Goal: Task Accomplishment & Management: Manage account settings

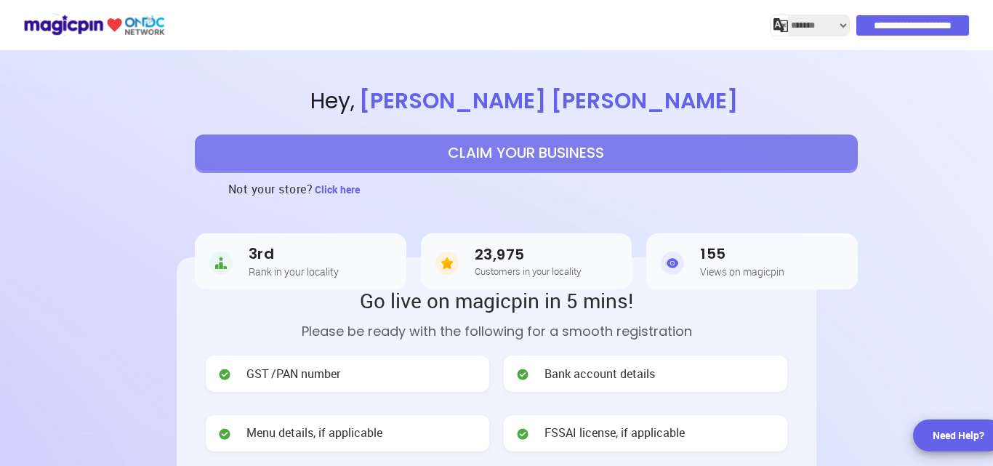
select select "*******"
click at [877, 23] on input "**********" at bounding box center [913, 25] width 113 height 20
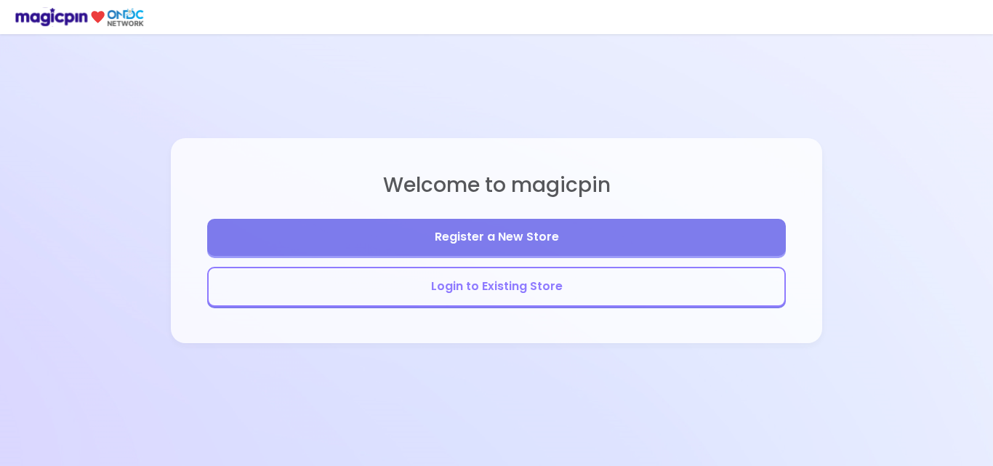
click at [480, 284] on button "Login to Existing Store" at bounding box center [496, 287] width 579 height 40
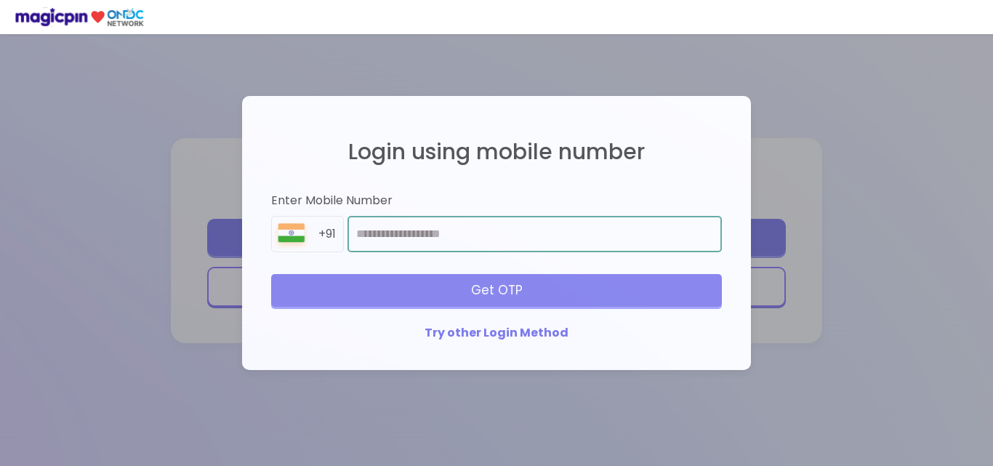
click at [404, 220] on input "number" at bounding box center [535, 234] width 374 height 36
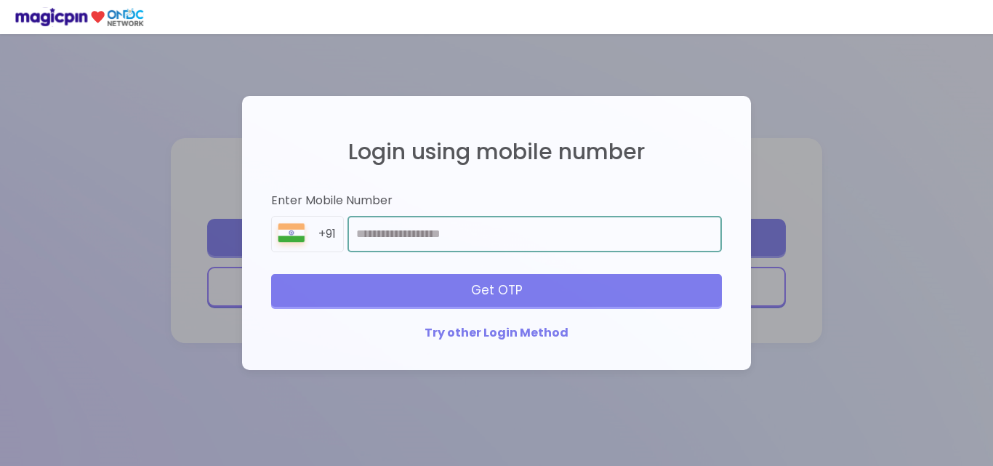
type input "**********"
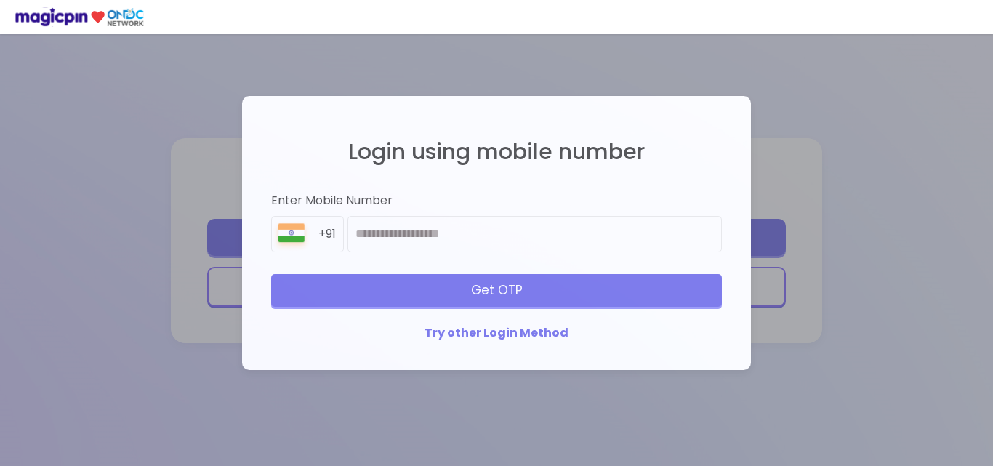
click at [523, 293] on div "Get OTP" at bounding box center [496, 290] width 451 height 32
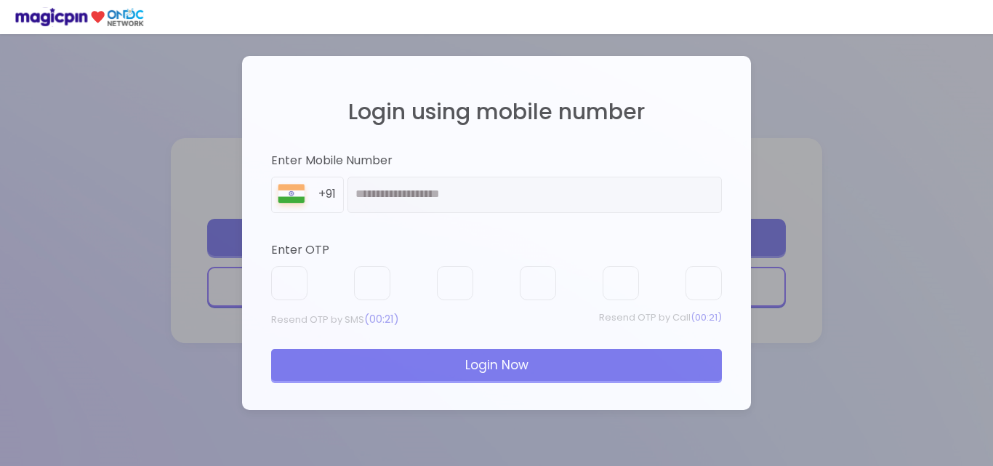
click at [310, 267] on div at bounding box center [496, 283] width 451 height 35
click at [340, 248] on div "Enter OTP" at bounding box center [496, 250] width 451 height 17
click at [305, 284] on input "text" at bounding box center [289, 283] width 36 height 35
type input "*"
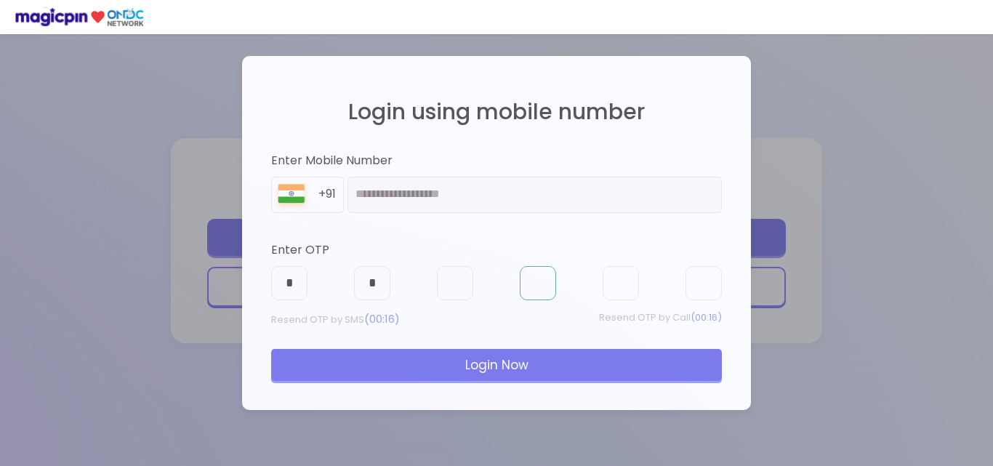
type input "*"
click at [500, 367] on div "Login Now" at bounding box center [496, 365] width 451 height 32
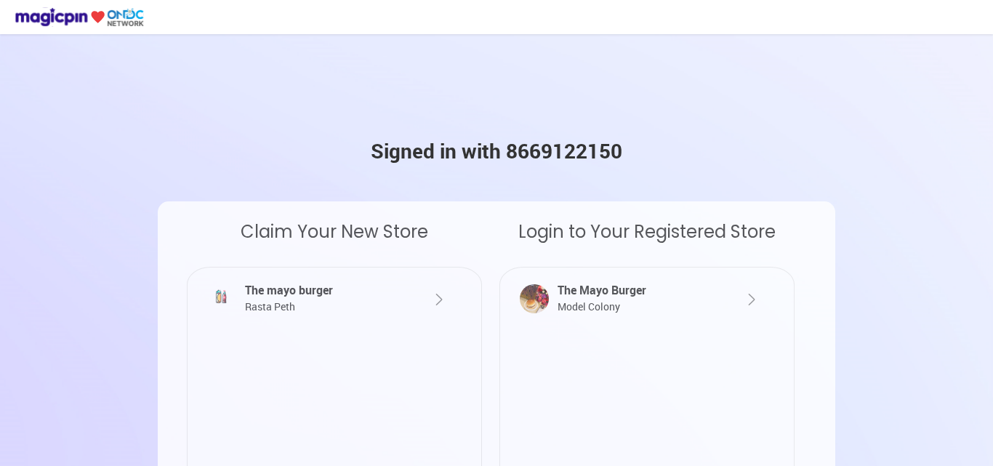
click at [264, 298] on div "The mayo burger Rasta Peth" at bounding box center [321, 298] width 161 height 33
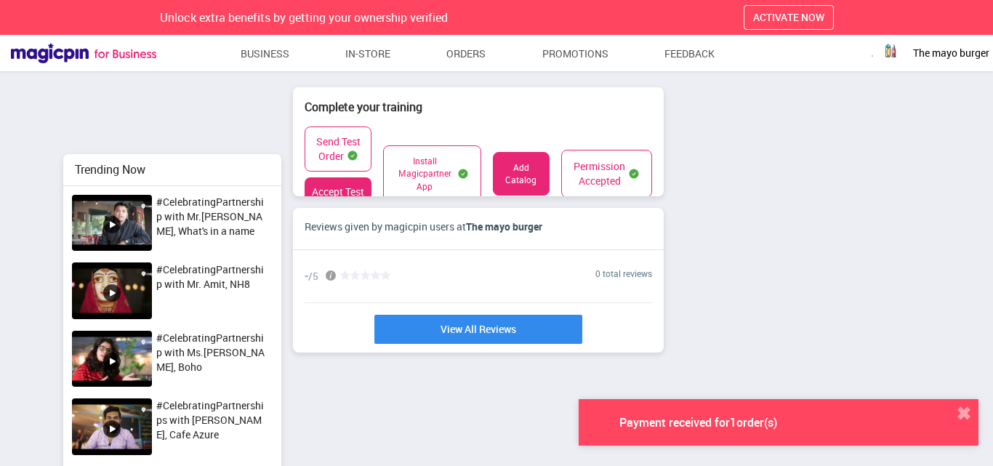
scroll to position [420, 993]
click at [470, 329] on link "View All Reviews" at bounding box center [478, 329] width 219 height 31
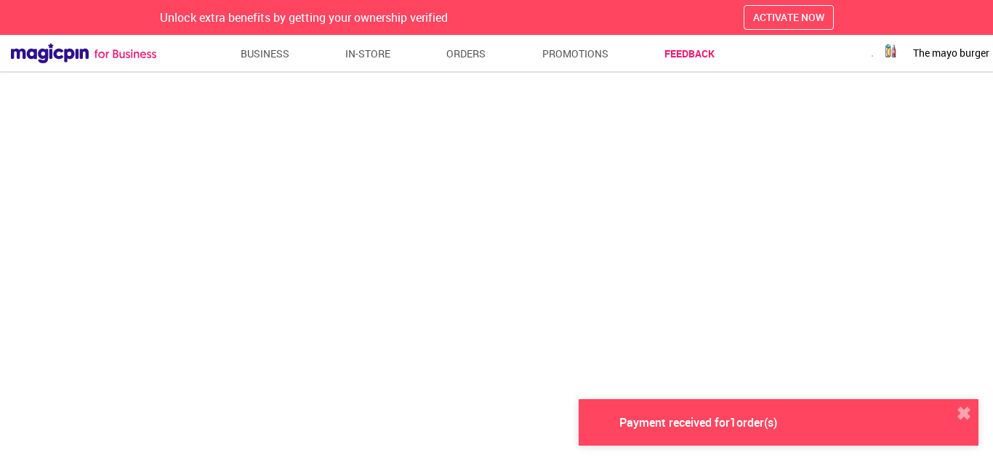
click at [700, 415] on div "Payment received for 1 order(s)" at bounding box center [698, 422] width 263 height 15
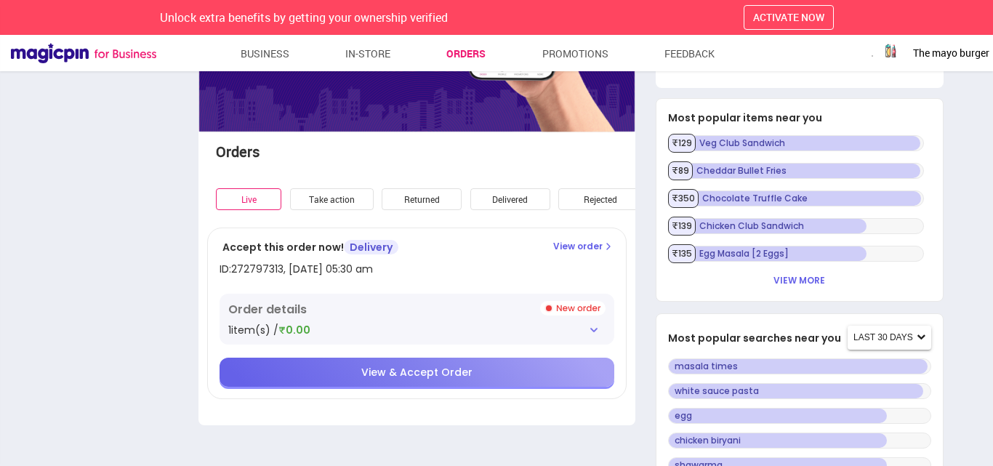
scroll to position [272, 0]
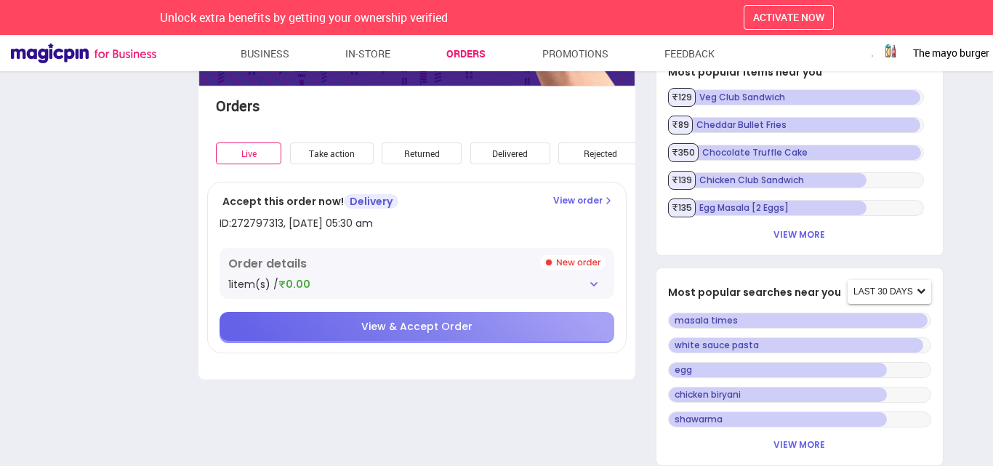
click at [391, 329] on span "View & Accept Order" at bounding box center [416, 326] width 111 height 15
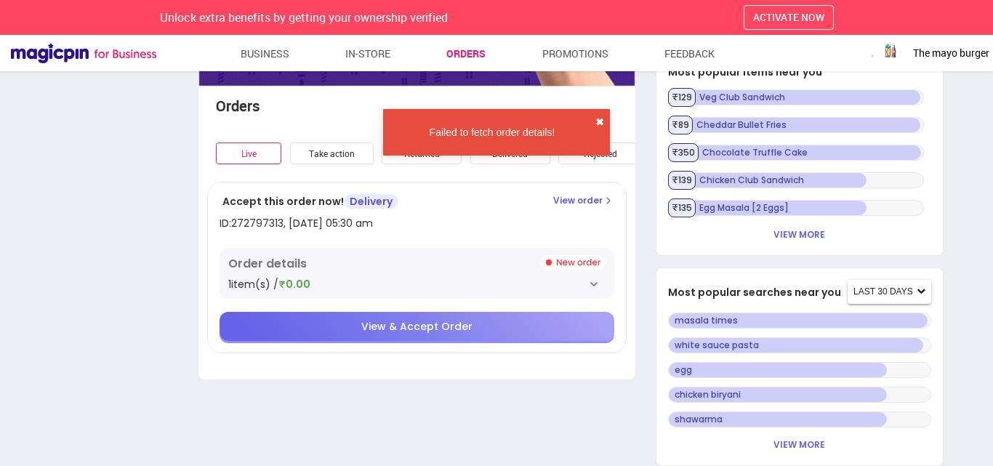
click at [603, 122] on button "✖" at bounding box center [600, 122] width 9 height 15
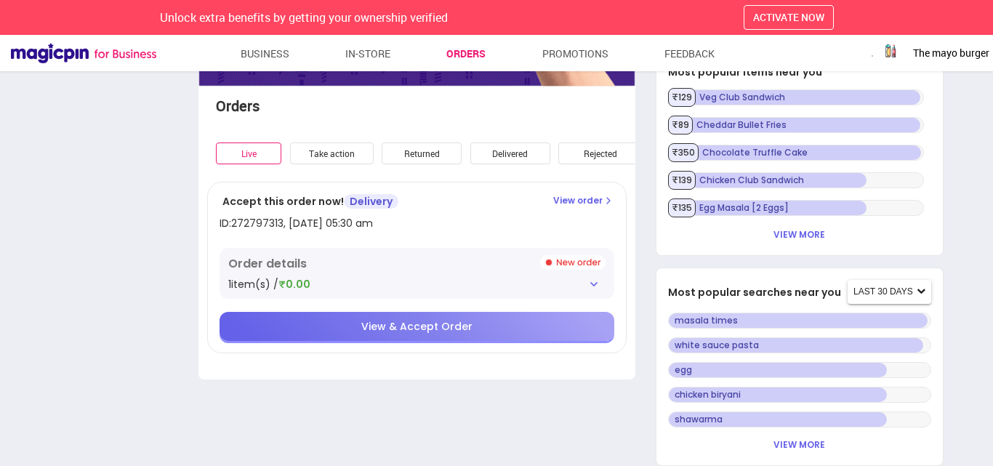
click at [289, 64] on ul "Business In-store Orders Promotions Feedback" at bounding box center [477, 54] width 643 height 26
click at [380, 62] on link "In-store" at bounding box center [368, 54] width 46 height 26
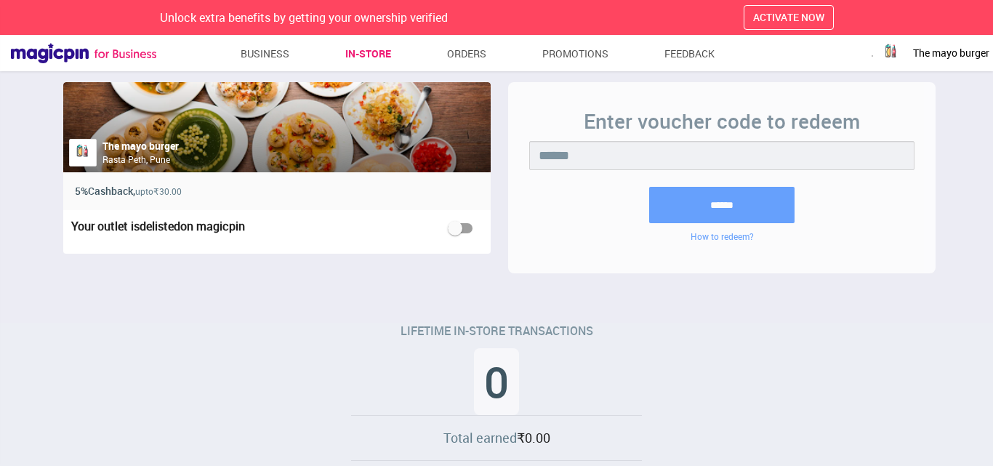
scroll to position [174, 0]
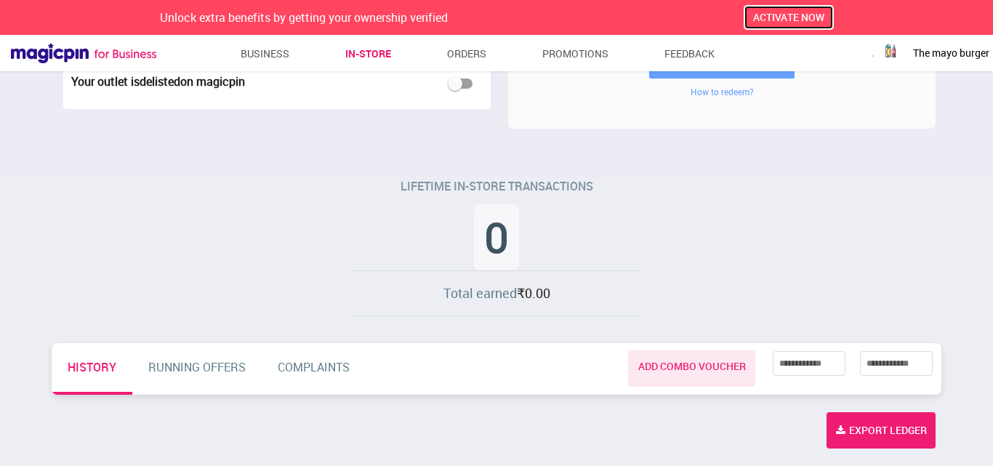
click at [799, 25] on button "ACTIVATE NOW" at bounding box center [789, 17] width 90 height 25
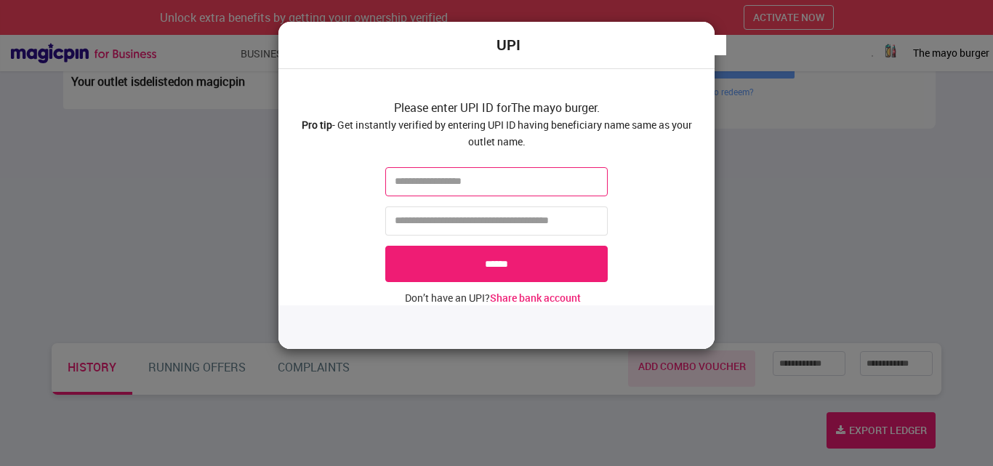
click at [470, 191] on input "text" at bounding box center [496, 181] width 223 height 29
click at [526, 226] on input "tel" at bounding box center [496, 221] width 223 height 29
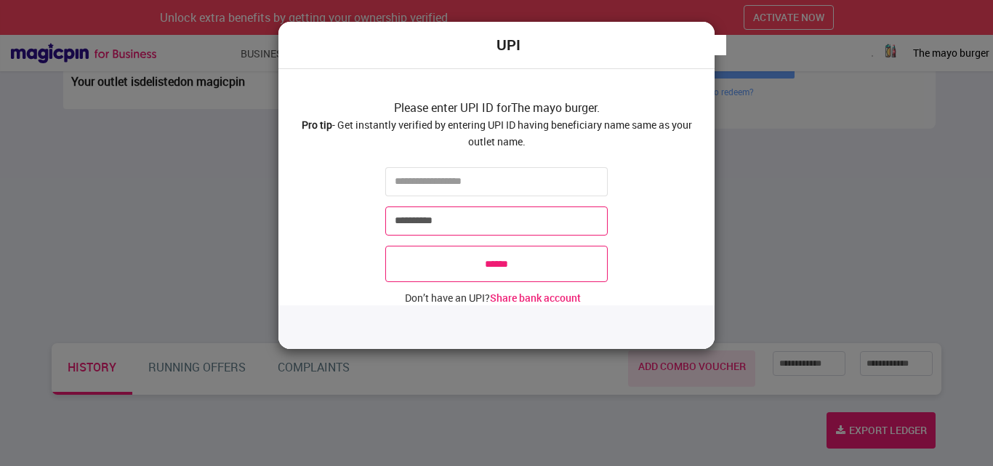
type input "**********"
click at [487, 252] on input "******" at bounding box center [496, 264] width 223 height 36
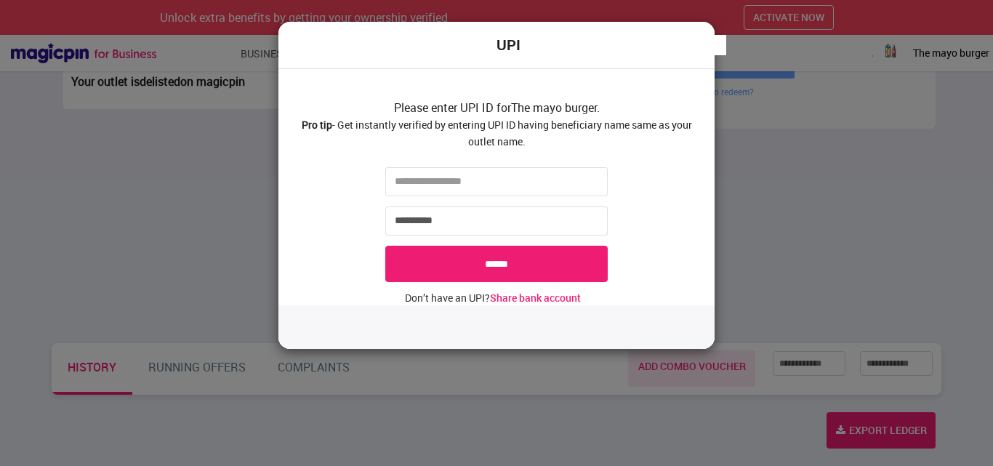
click at [848, 60] on div "**********" at bounding box center [496, 233] width 993 height 466
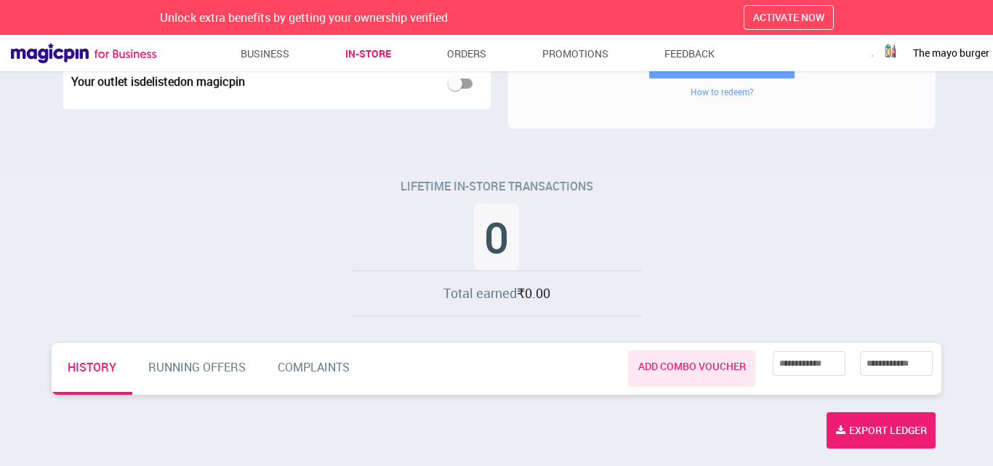
click at [491, 47] on ul "Business In-store Orders Promotions Feedback" at bounding box center [477, 54] width 643 height 26
click at [478, 50] on link "Orders" at bounding box center [466, 54] width 39 height 26
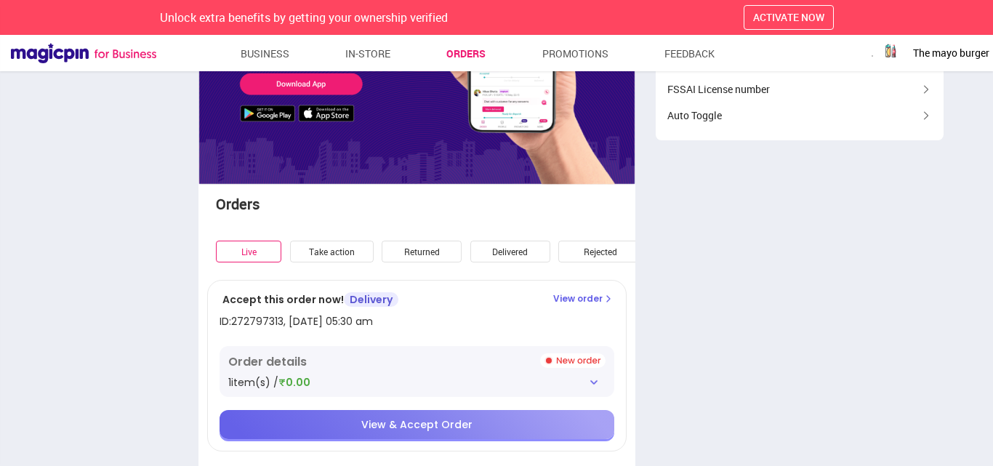
scroll to position [183, 0]
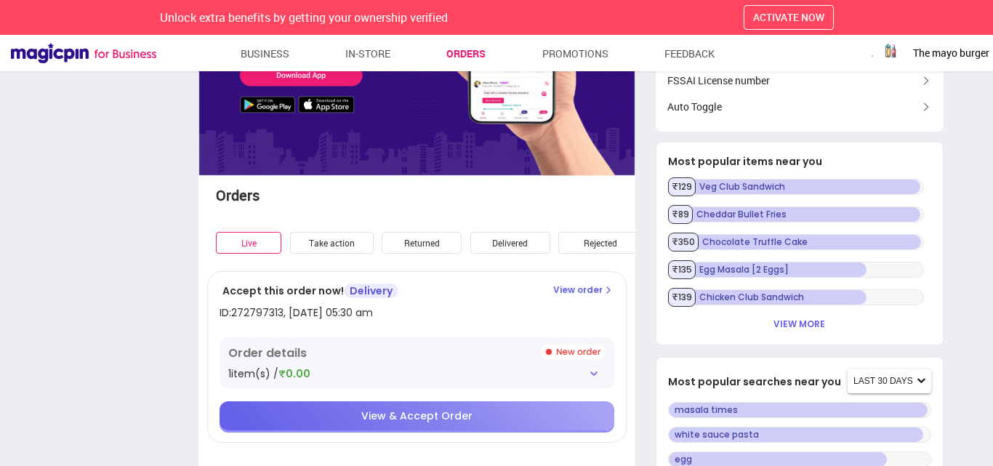
click at [905, 45] on img "button" at bounding box center [891, 53] width 29 height 29
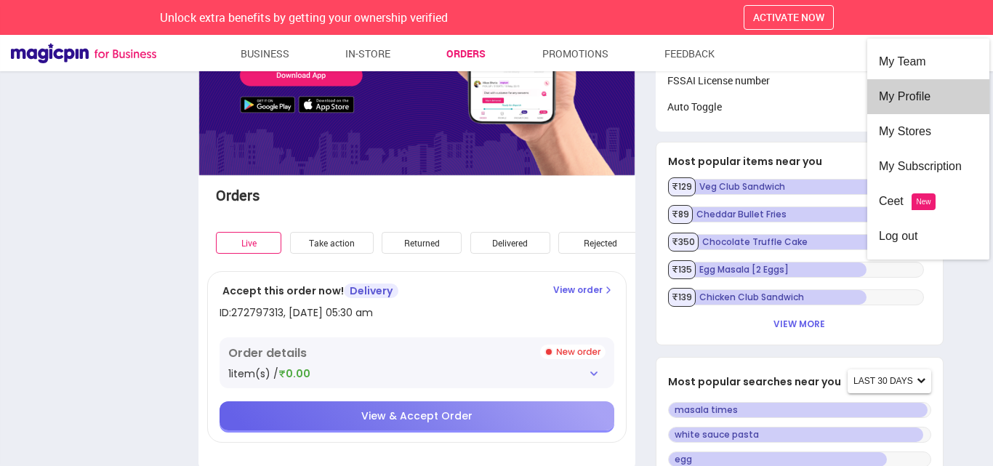
click at [921, 101] on div "My Profile" at bounding box center [928, 96] width 99 height 35
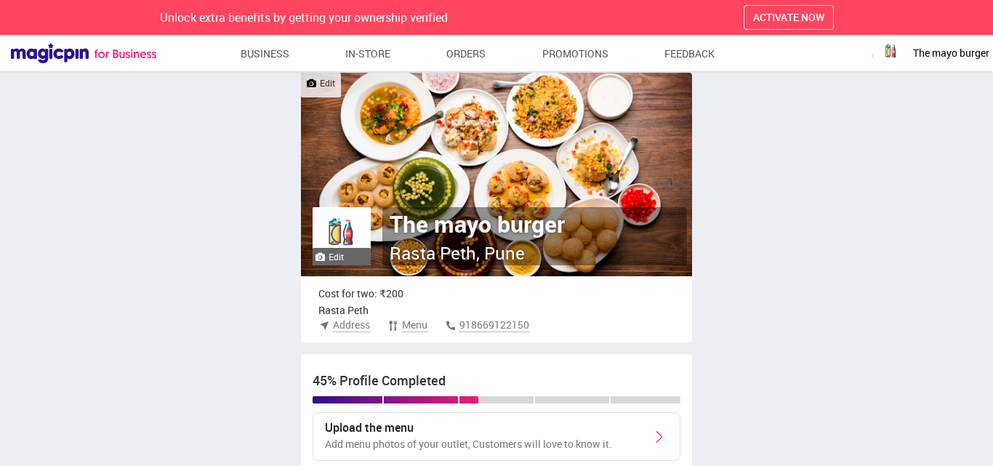
click at [342, 261] on label "Edit" at bounding box center [330, 257] width 28 height 12
click at [0, 0] on input "Edit" at bounding box center [0, 0] width 0 height 0
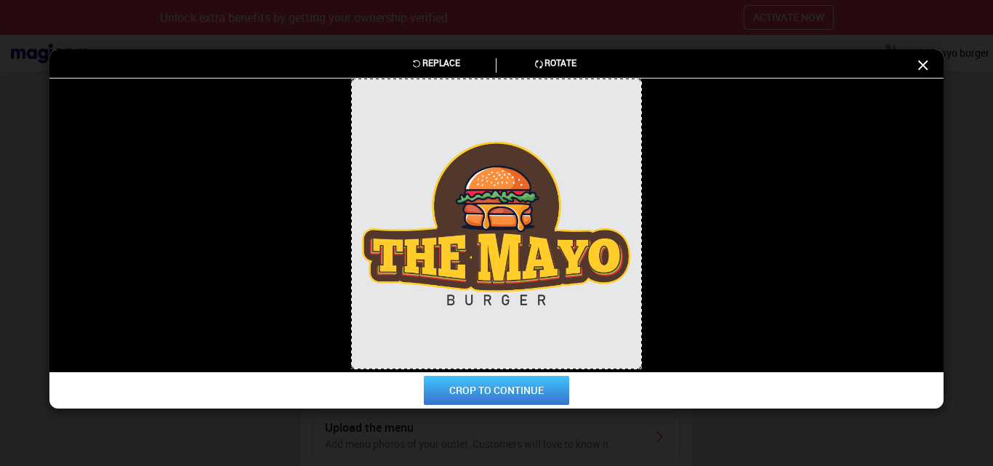
click at [532, 380] on button "CROP TO CONTINUE" at bounding box center [496, 390] width 145 height 29
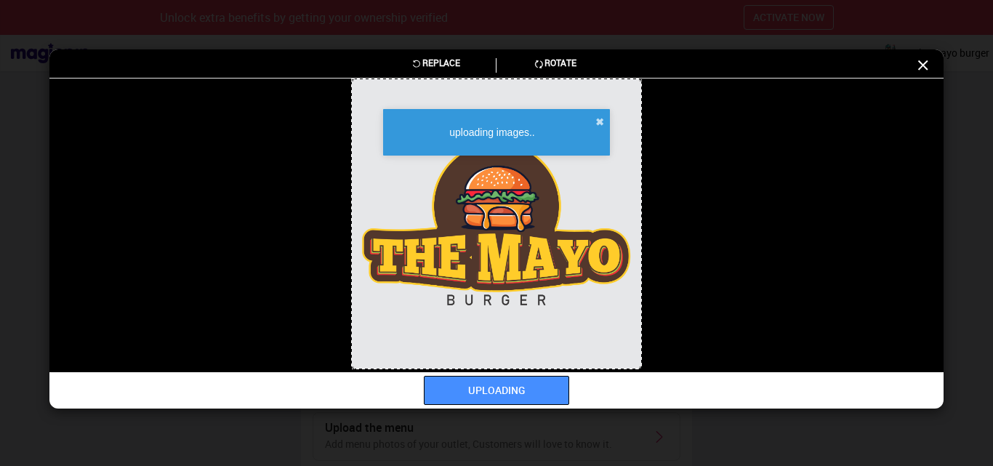
click at [926, 65] on icon at bounding box center [923, 65] width 17 height 17
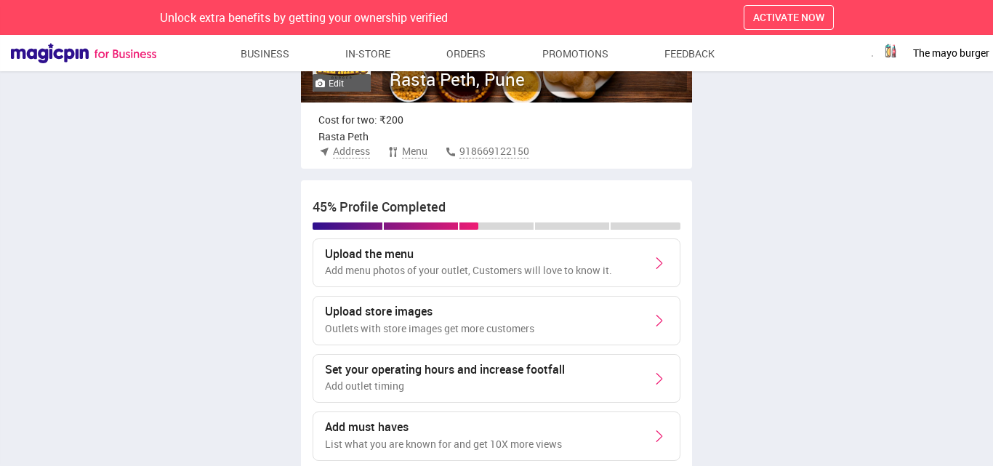
scroll to position [199, 0]
click at [528, 273] on p "Add menu photos of your outlet, Customers will love to know it." at bounding box center [468, 270] width 287 height 15
click at [407, 278] on div "Upload the menu Add menu photos of your outlet, Customers will love to know it." at bounding box center [496, 262] width 367 height 49
click at [532, 270] on p "Add menu photos of your outlet, Customers will love to know it." at bounding box center [468, 270] width 287 height 15
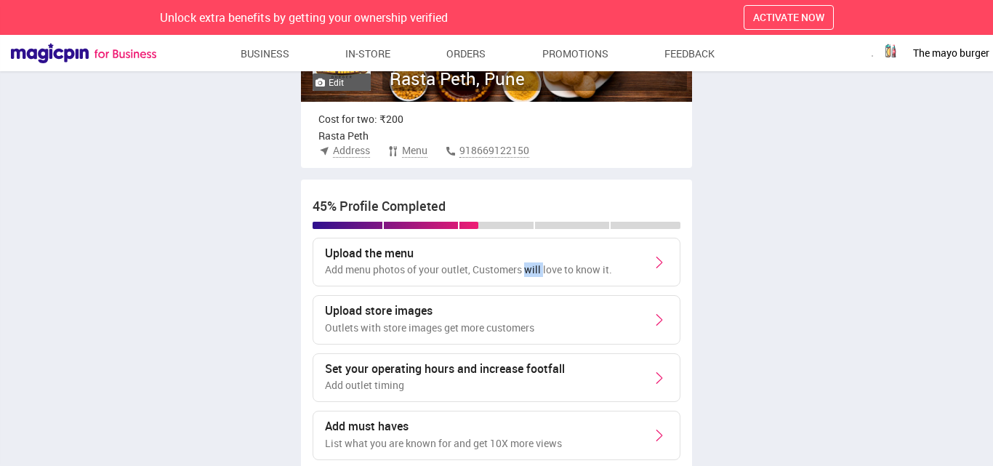
click at [532, 270] on p "Add menu photos of your outlet, Customers will love to know it." at bounding box center [468, 270] width 287 height 15
click at [660, 260] on img at bounding box center [659, 262] width 17 height 17
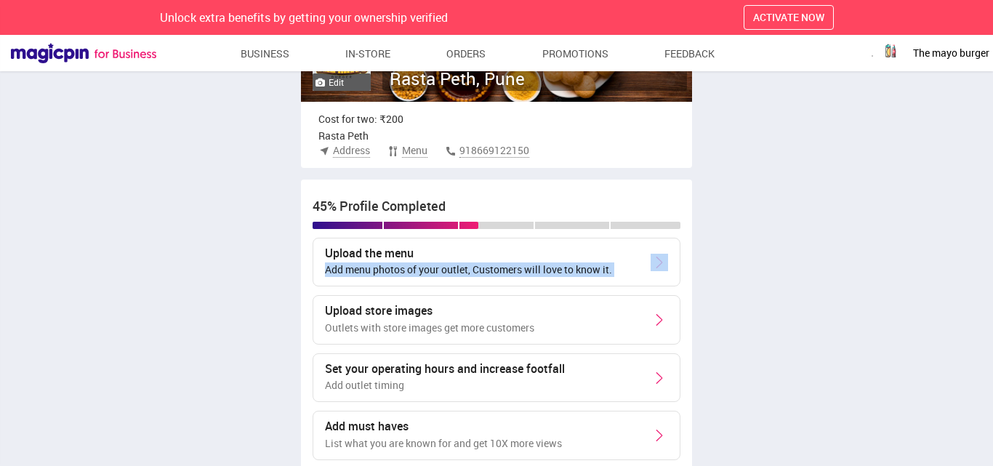
click at [660, 260] on img at bounding box center [659, 262] width 17 height 17
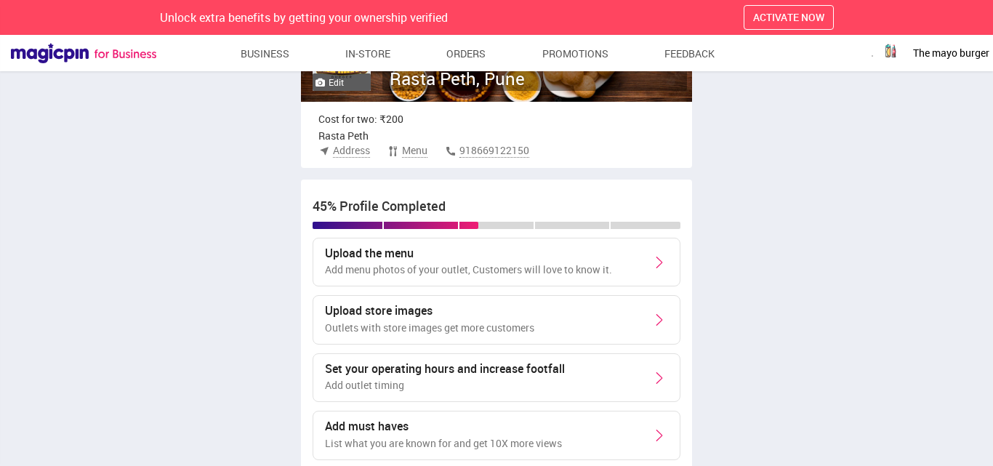
click at [388, 324] on p "Outlets with store images get more customers" at bounding box center [429, 328] width 209 height 15
